Goal: Task Accomplishment & Management: Use online tool/utility

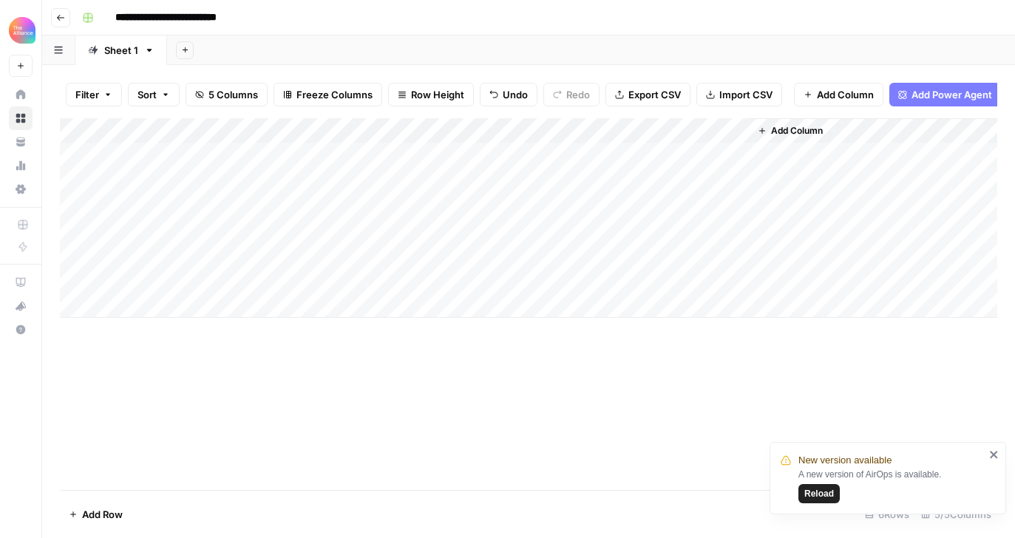
click at [162, 276] on div "Add Column" at bounding box center [528, 218] width 937 height 200
click at [162, 276] on textarea at bounding box center [201, 281] width 237 height 21
type textarea "**********"
click at [446, 401] on div "Add Column" at bounding box center [528, 304] width 937 height 372
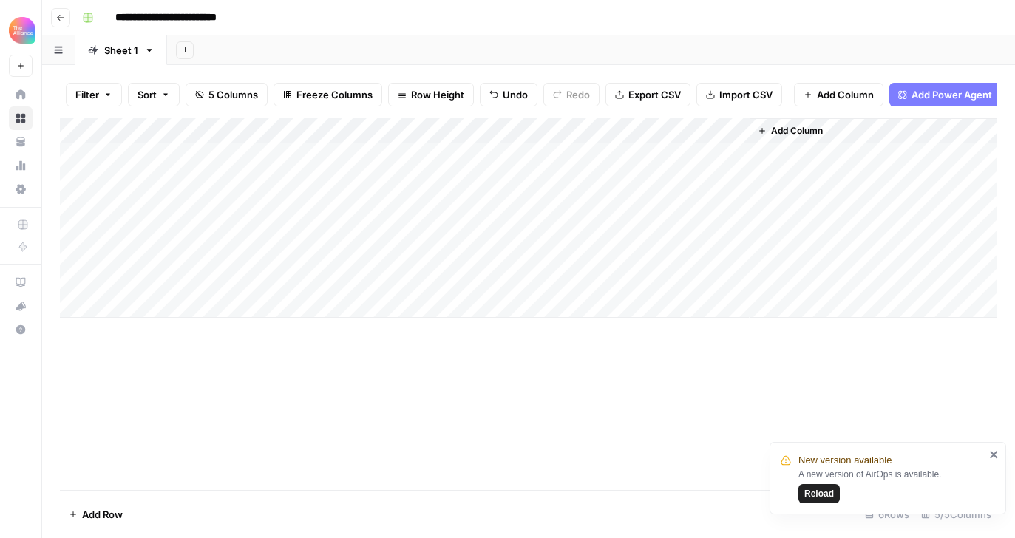
click at [318, 281] on div "Add Column" at bounding box center [528, 218] width 937 height 200
click at [305, 281] on div "Add Column" at bounding box center [528, 218] width 937 height 200
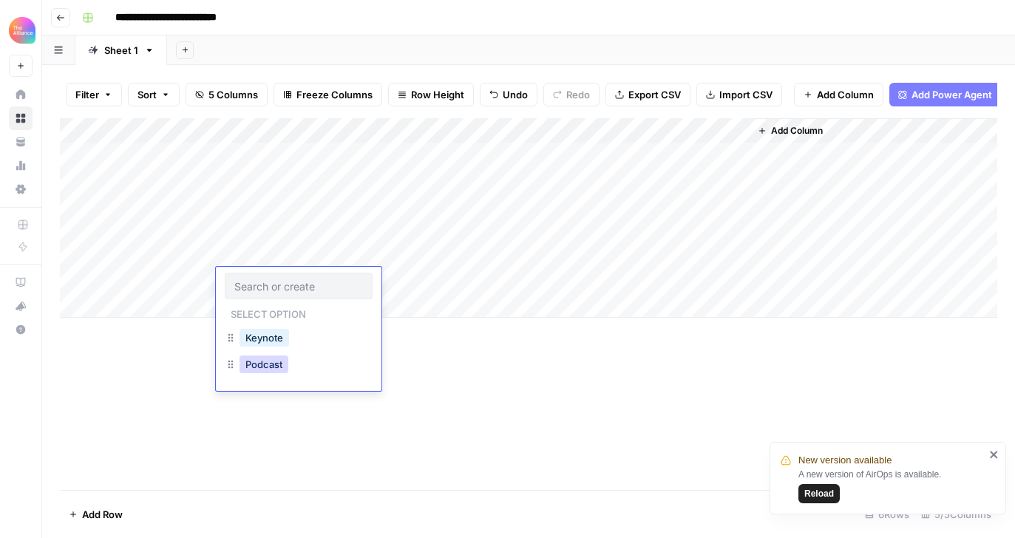
click at [270, 363] on button "Podcast" at bounding box center [263, 365] width 49 height 18
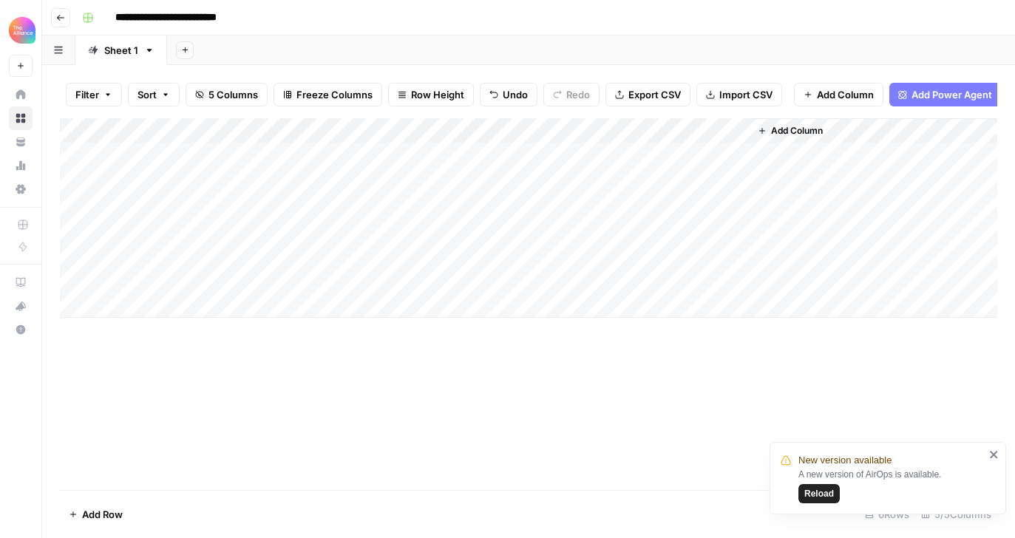
click at [450, 132] on div "Add Column" at bounding box center [528, 218] width 937 height 200
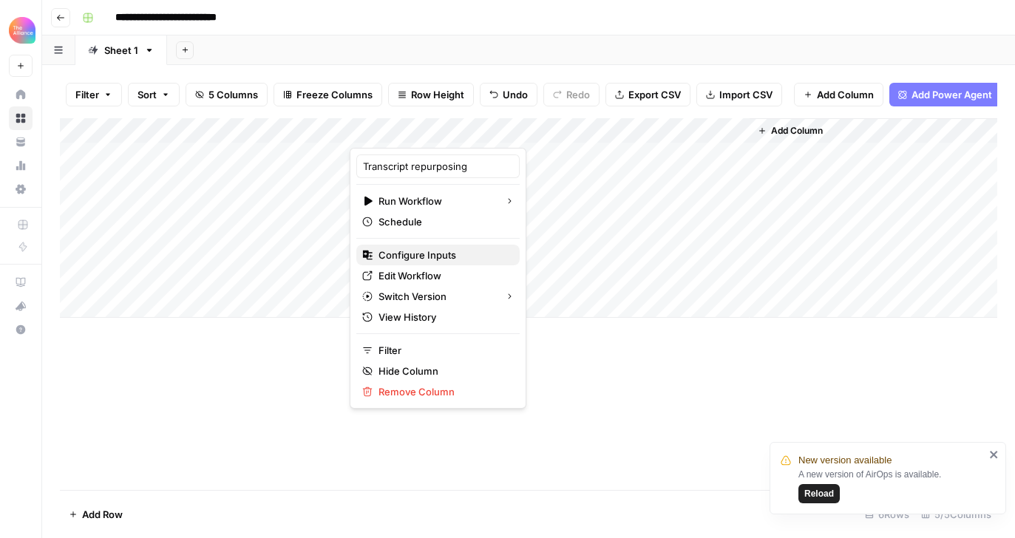
click at [425, 259] on span "Configure Inputs" at bounding box center [442, 255] width 129 height 15
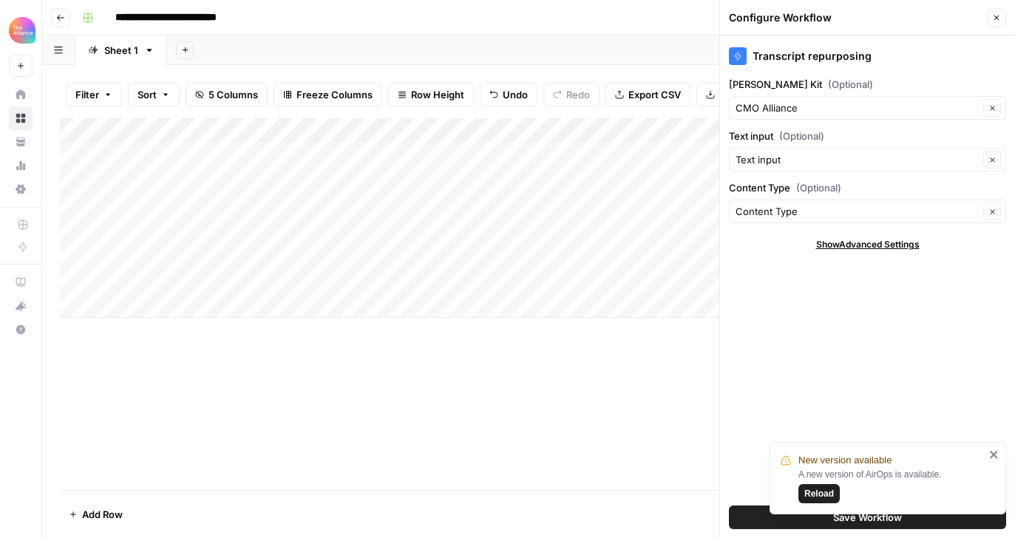
click at [1000, 21] on icon "button" at bounding box center [996, 17] width 9 height 9
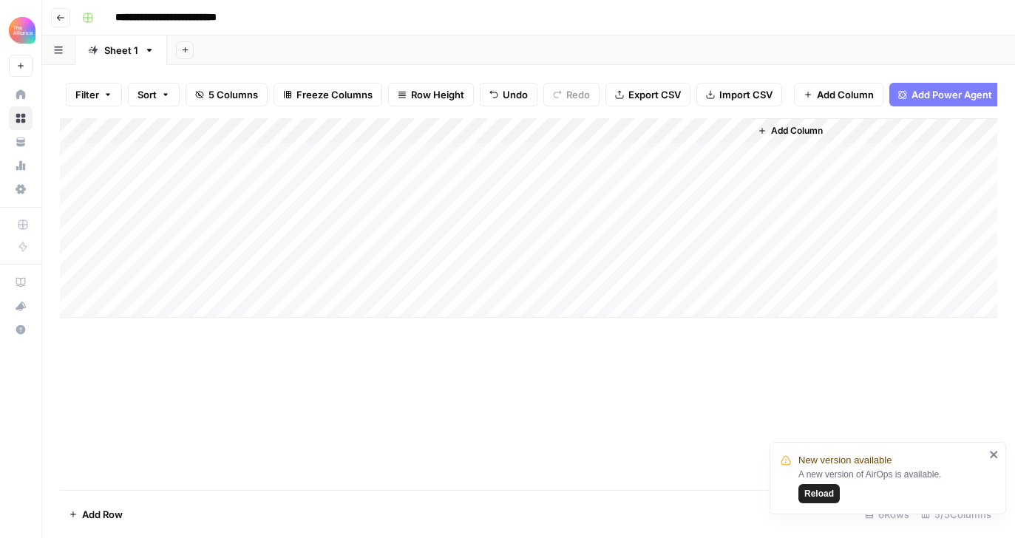
click at [412, 280] on div "Add Column" at bounding box center [528, 218] width 937 height 200
click at [577, 204] on div "Add Column" at bounding box center [528, 218] width 937 height 200
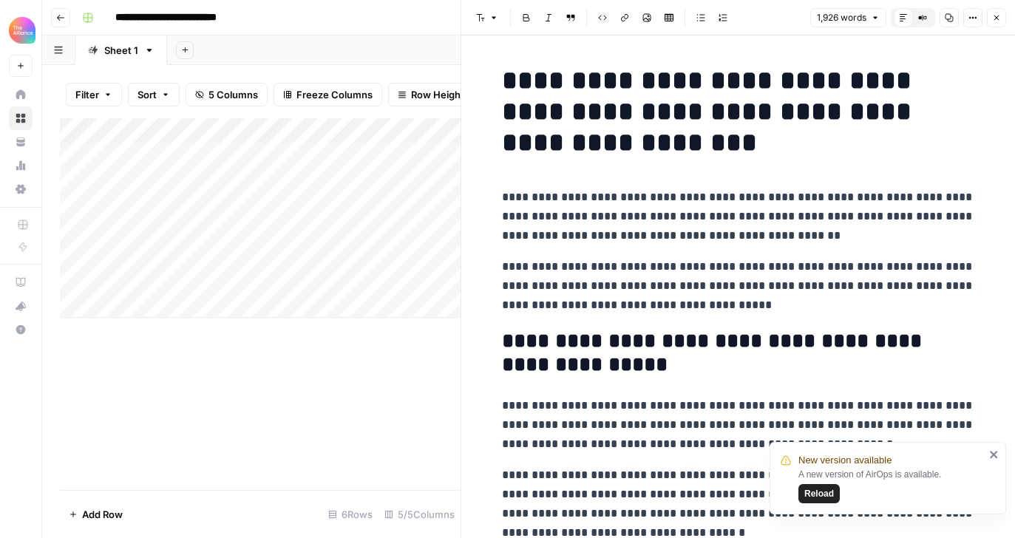
click at [608, 200] on div at bounding box center [549, 204] width 135 height 27
click at [948, 18] on icon "button" at bounding box center [949, 17] width 9 height 9
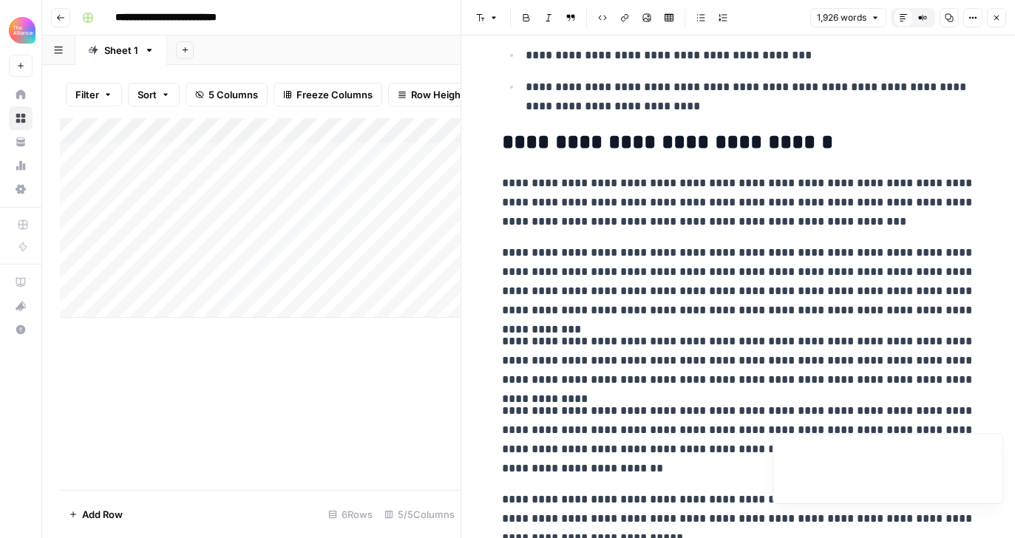
scroll to position [4521, 0]
